Goal: Task Accomplishment & Management: Manage account settings

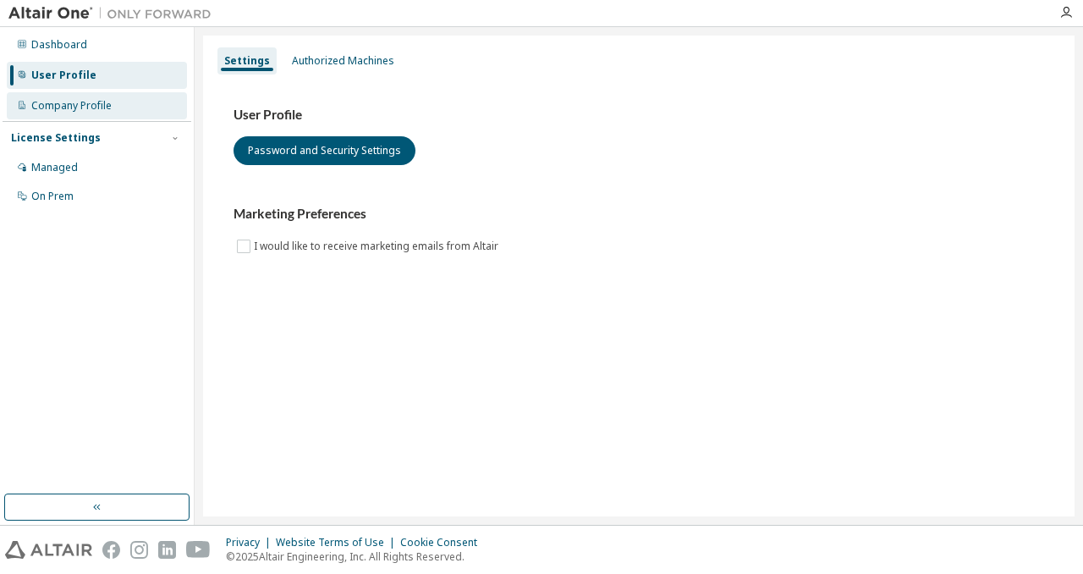
click at [121, 112] on div "Company Profile" at bounding box center [97, 105] width 180 height 27
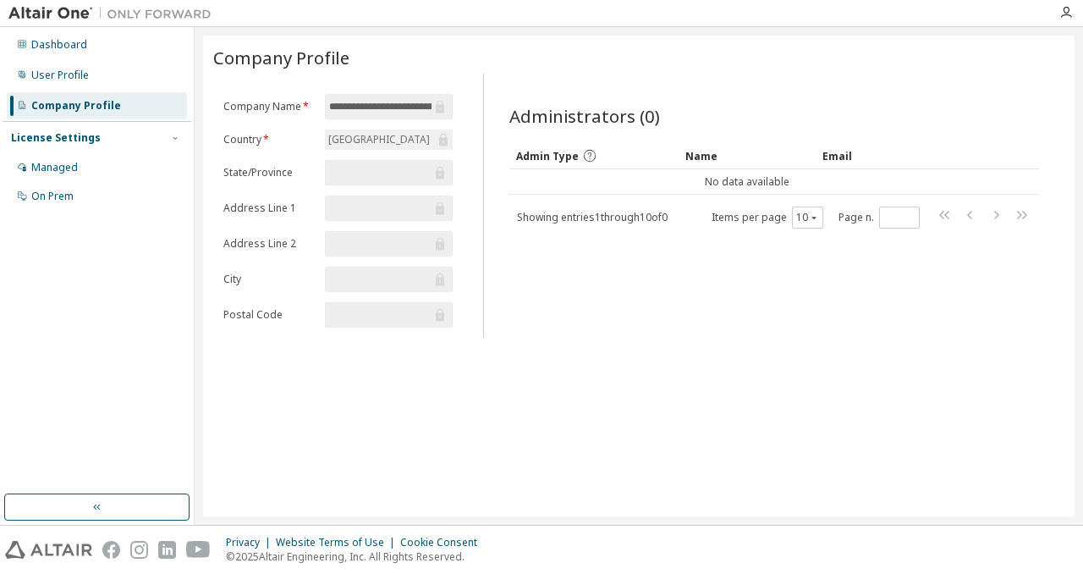
click at [273, 126] on form "**********" at bounding box center [337, 211] width 229 height 234
click at [95, 144] on div "License Settings" at bounding box center [97, 137] width 172 height 15
click at [97, 141] on div "License Settings" at bounding box center [97, 137] width 172 height 15
click at [99, 169] on div "Managed" at bounding box center [97, 167] width 180 height 27
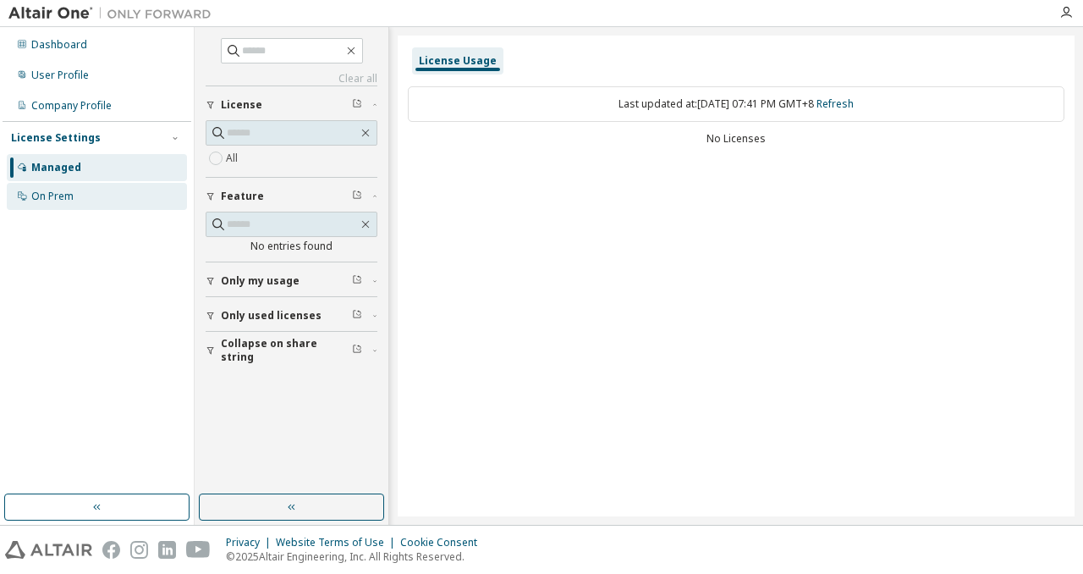
click at [115, 192] on div "On Prem" at bounding box center [97, 196] width 180 height 27
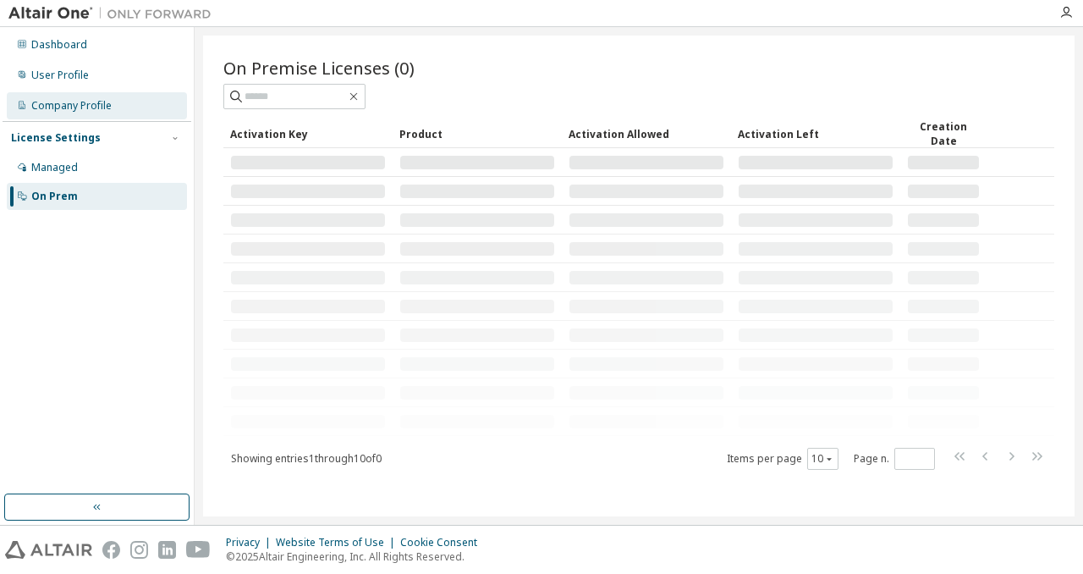
click at [120, 106] on div "Company Profile" at bounding box center [97, 105] width 180 height 27
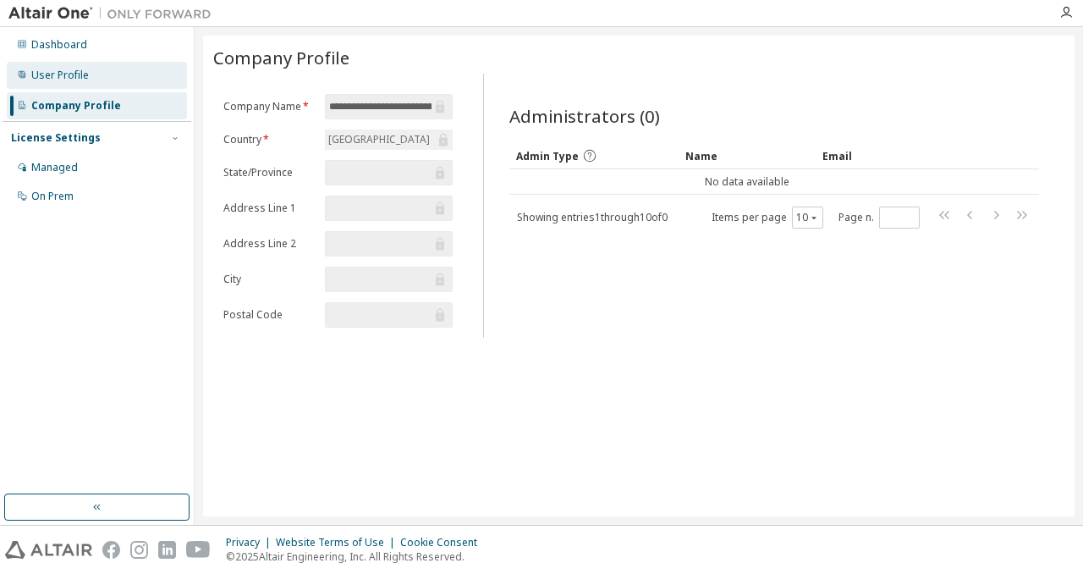
click at [131, 77] on div "User Profile" at bounding box center [97, 75] width 180 height 27
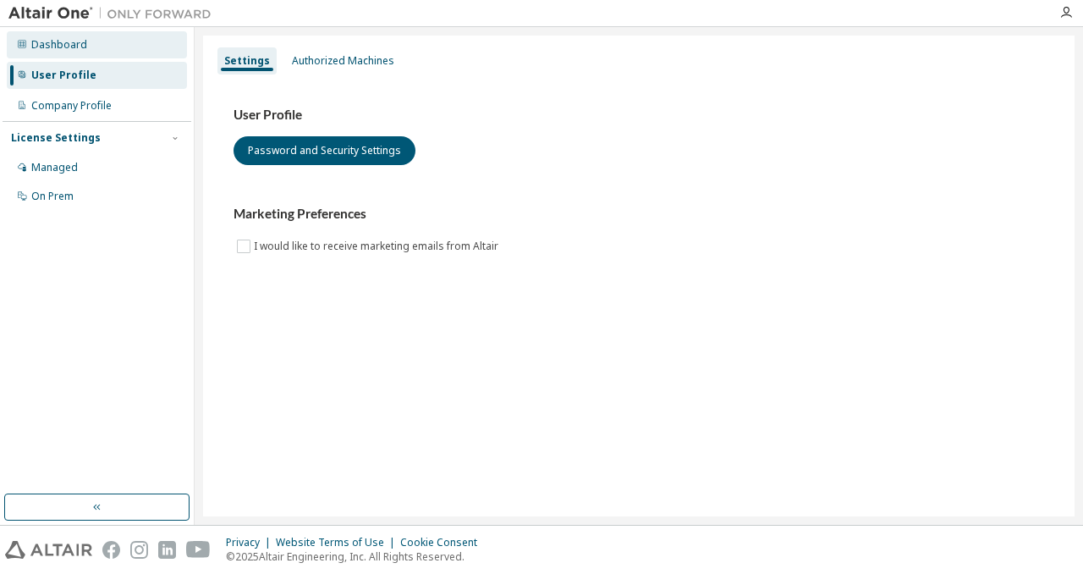
click at [135, 51] on div "Dashboard" at bounding box center [97, 44] width 180 height 27
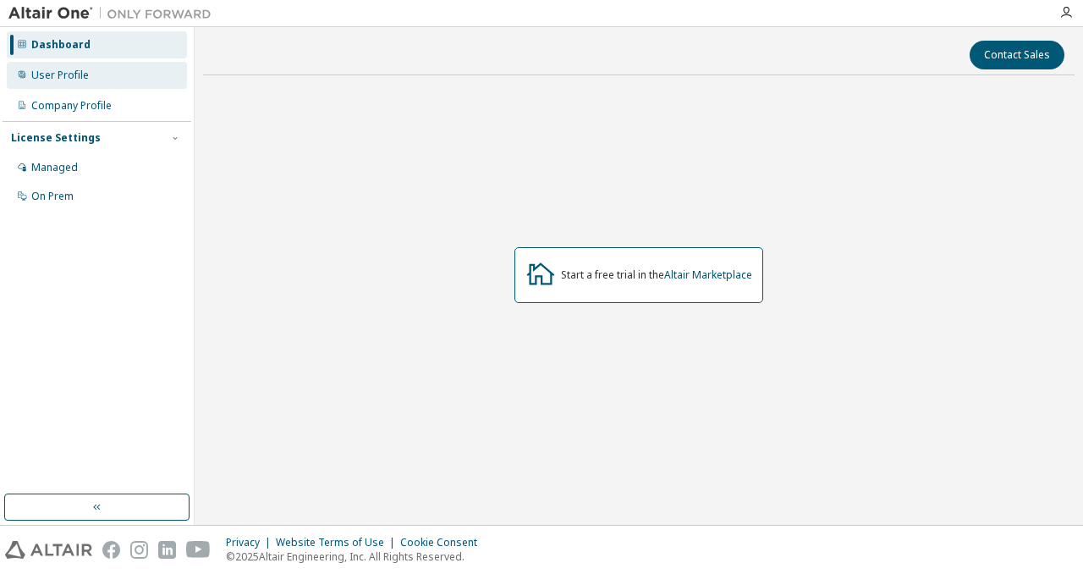
click at [134, 69] on div "User Profile" at bounding box center [97, 75] width 180 height 27
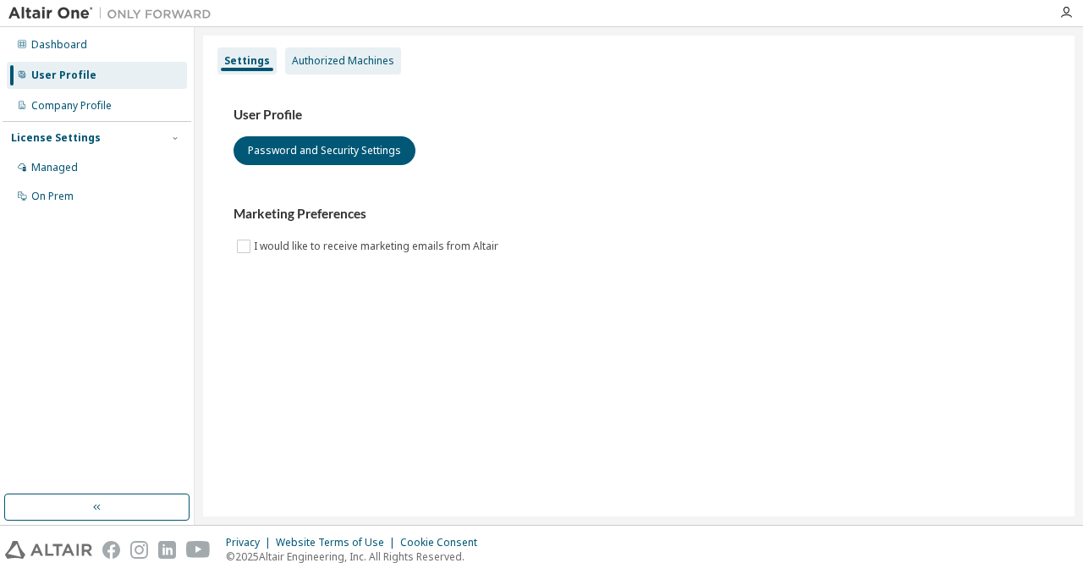
click at [360, 57] on div "Authorized Machines" at bounding box center [343, 61] width 102 height 14
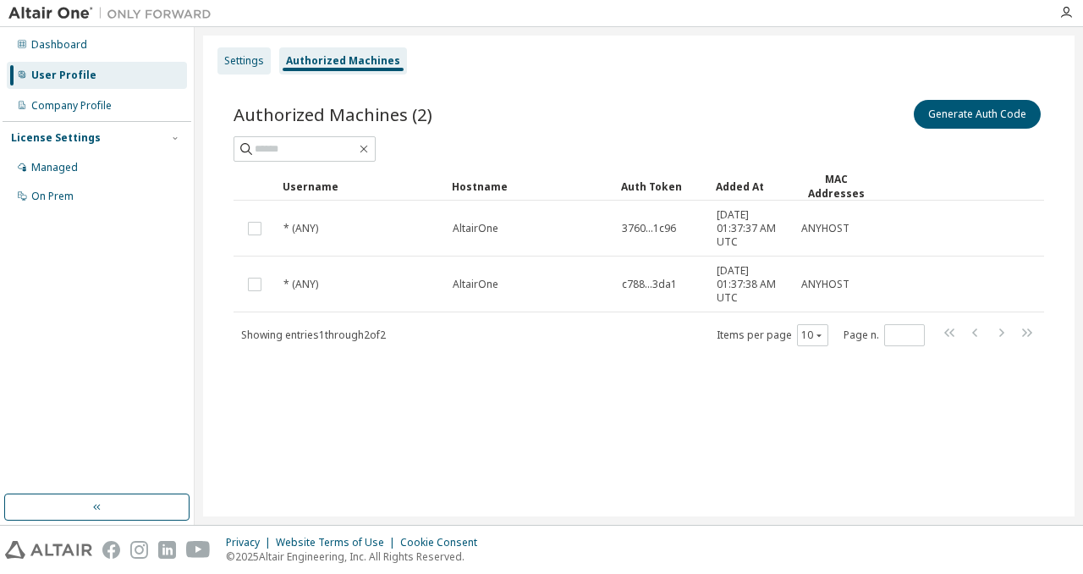
click at [256, 60] on div "Settings" at bounding box center [244, 61] width 40 height 14
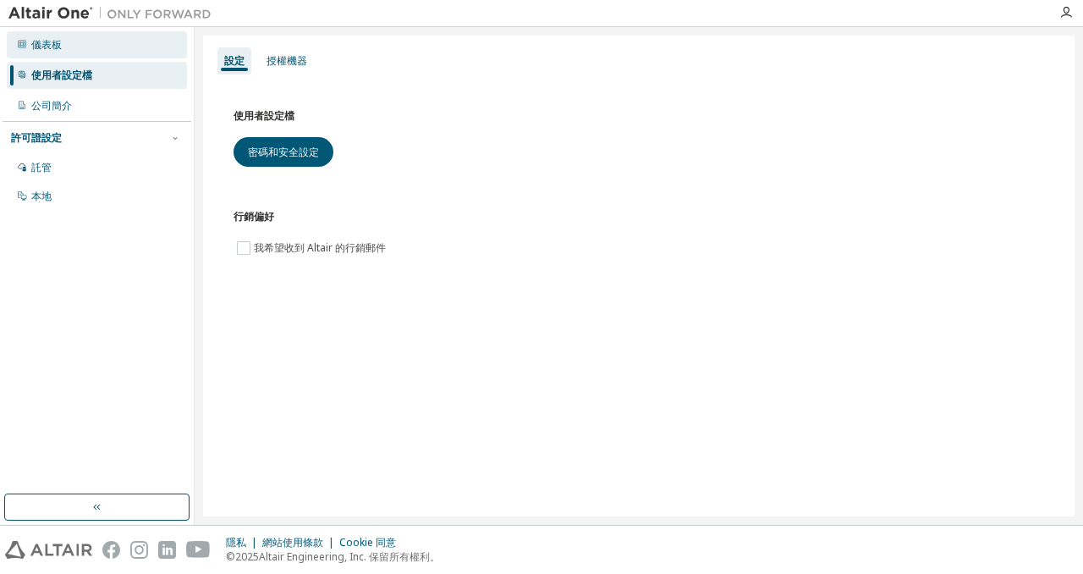
click at [111, 57] on div "儀表板" at bounding box center [97, 44] width 180 height 27
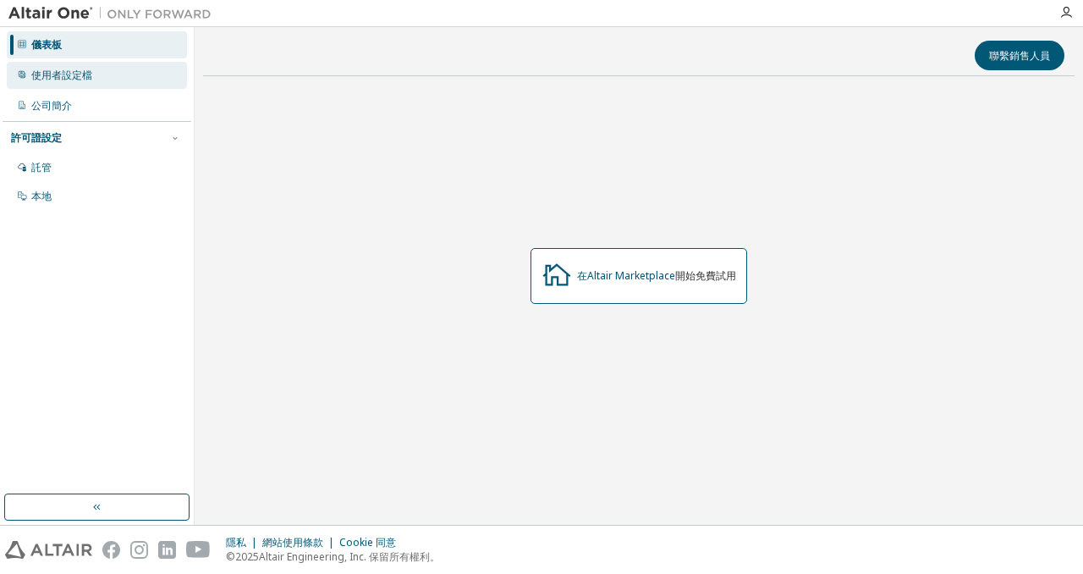
click at [102, 69] on div "使用者設定檔" at bounding box center [97, 75] width 180 height 27
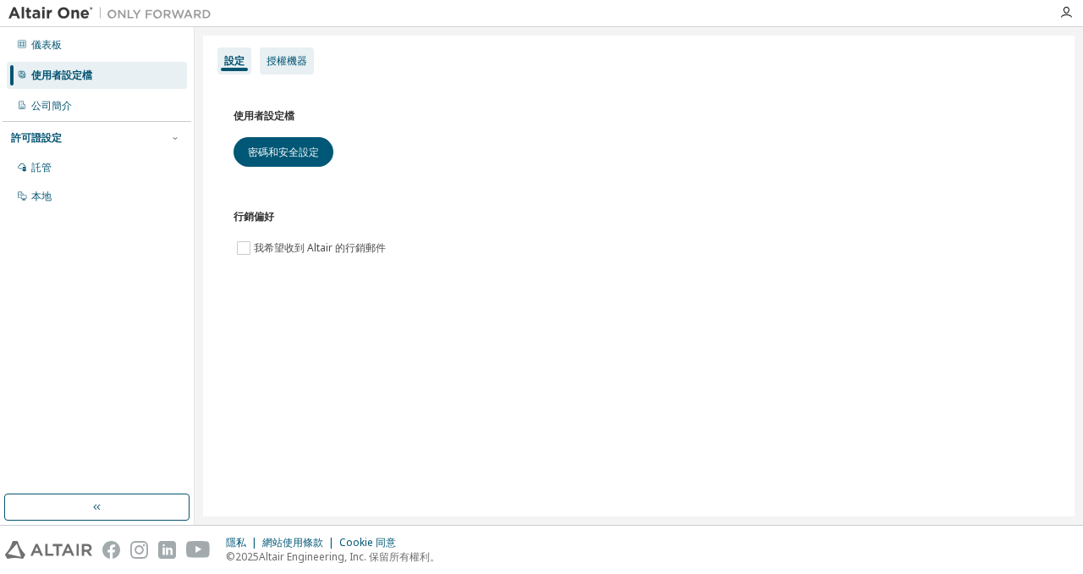
click at [289, 60] on font "授權機器" at bounding box center [287, 60] width 41 height 14
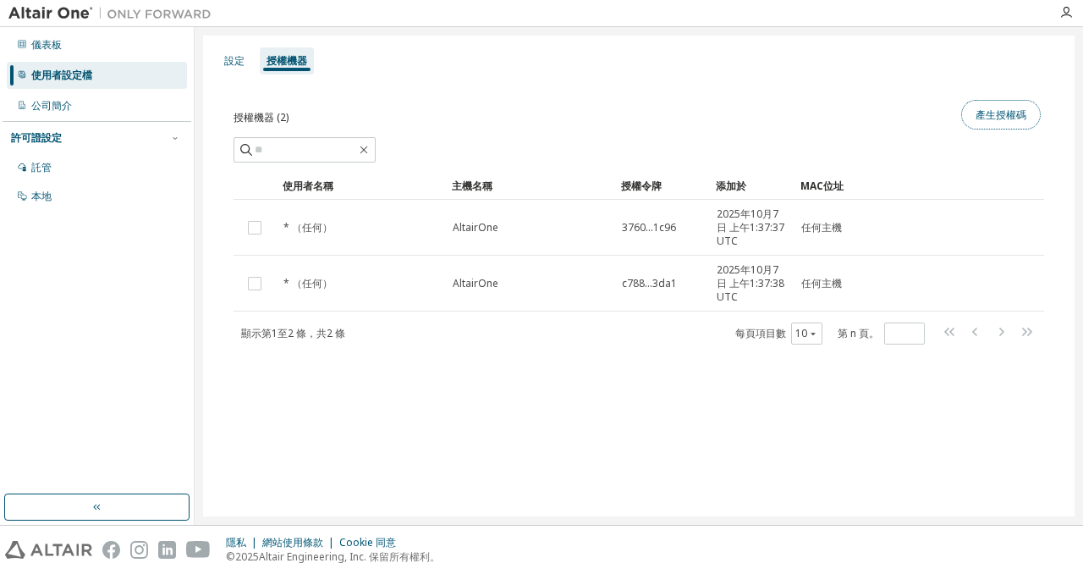
click at [982, 118] on font "產生授權碼" at bounding box center [1001, 114] width 51 height 14
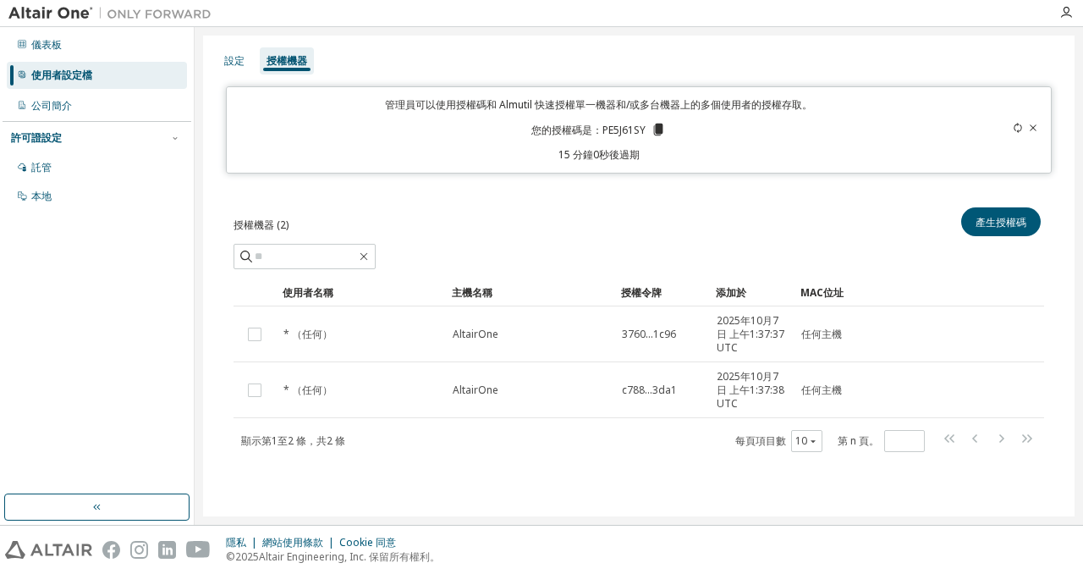
click at [1030, 129] on icon at bounding box center [1033, 128] width 10 height 10
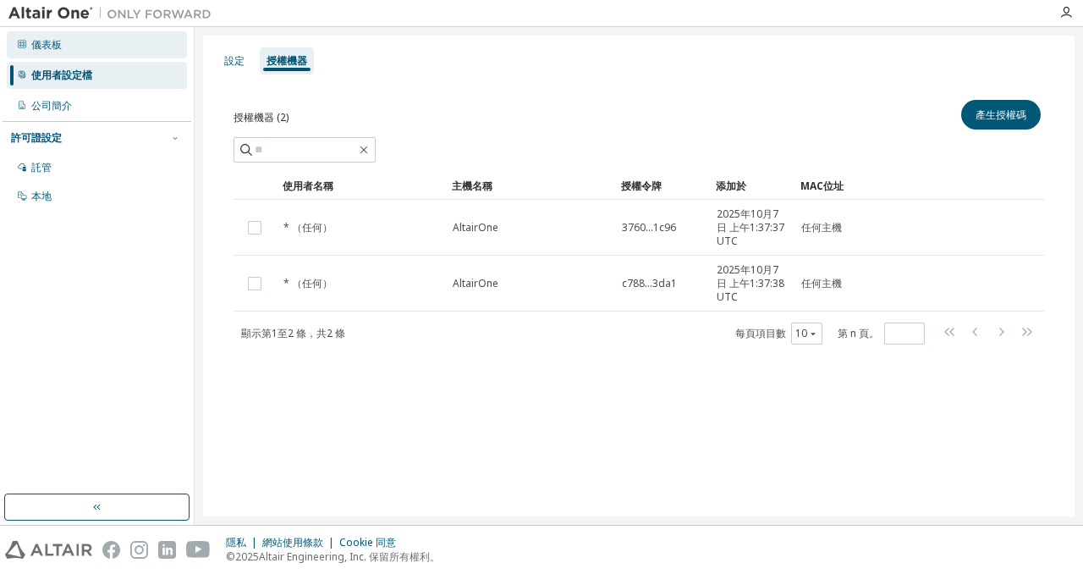
click at [109, 50] on div "儀表板" at bounding box center [97, 44] width 180 height 27
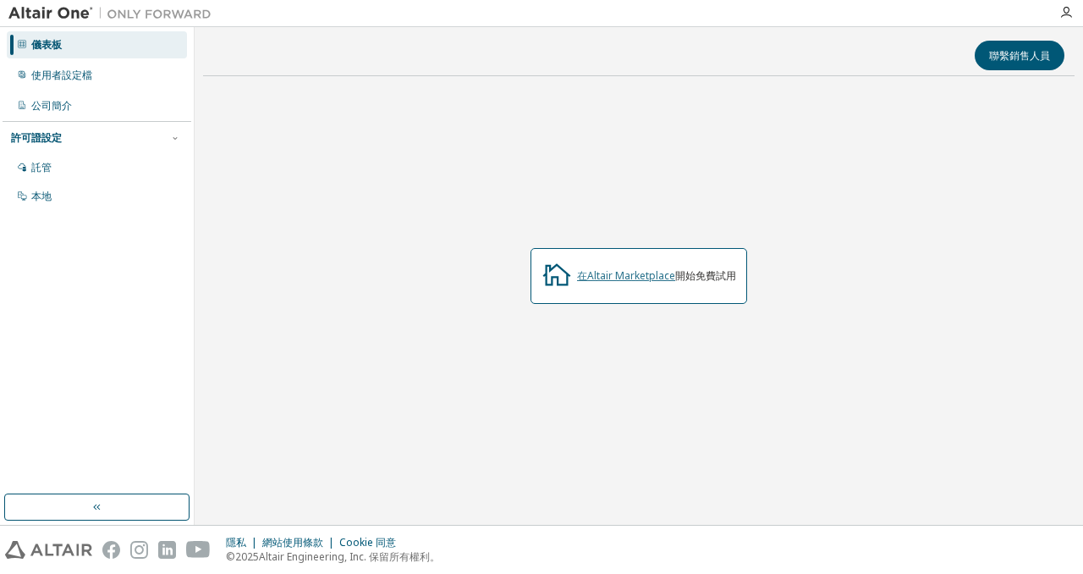
click at [649, 274] on font "在Altair Marketplace" at bounding box center [626, 275] width 98 height 14
